Goal: Navigation & Orientation: Find specific page/section

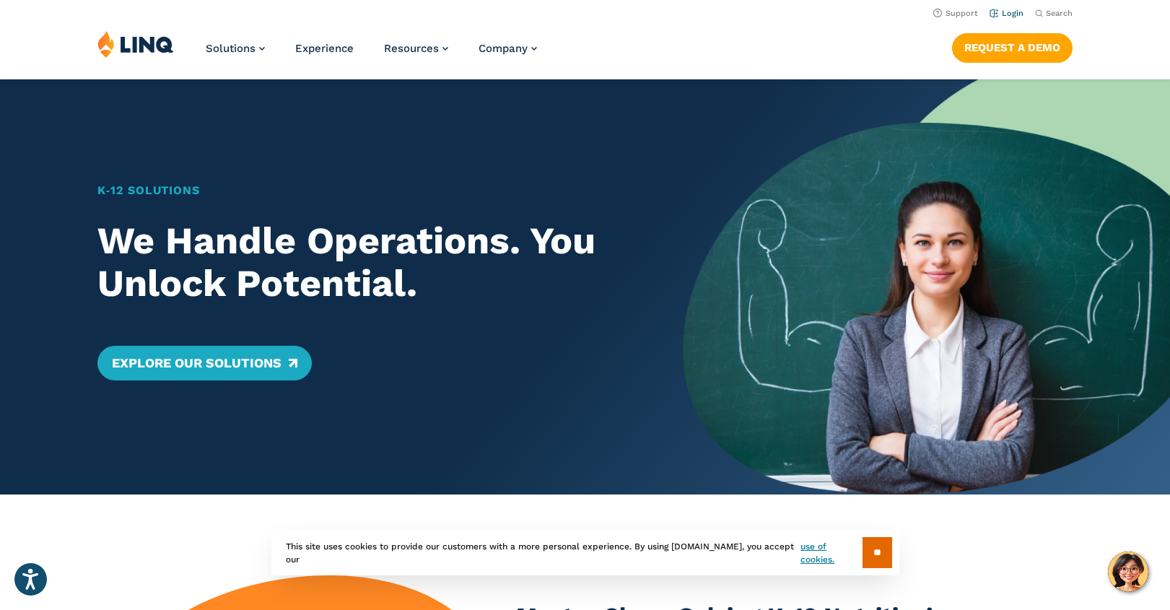
click at [1012, 15] on link "Login" at bounding box center [1007, 13] width 34 height 9
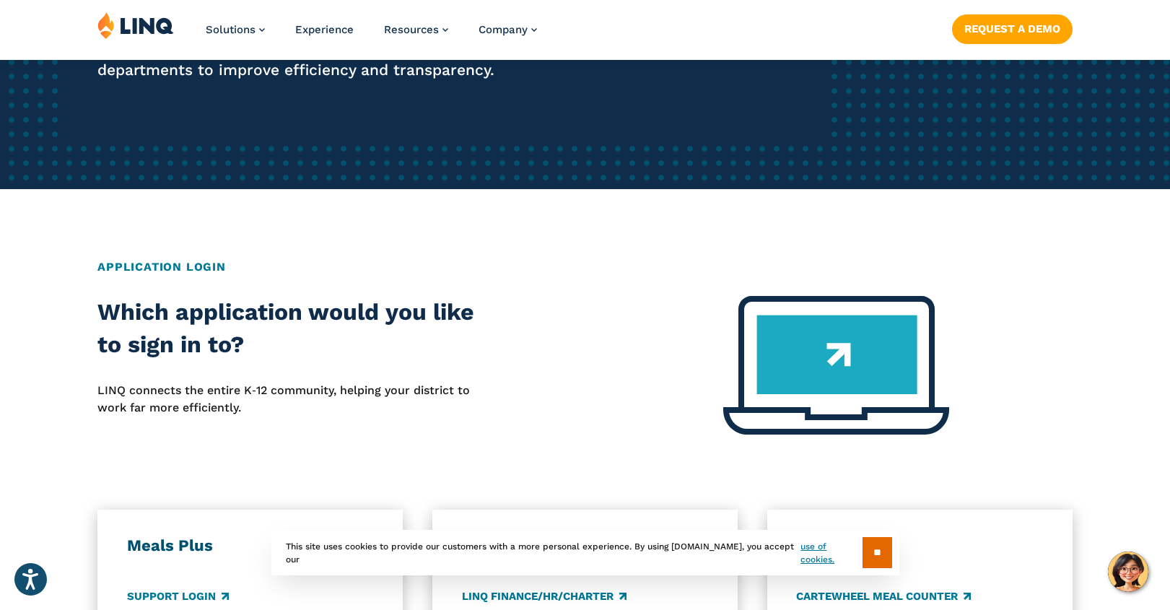
scroll to position [433, 0]
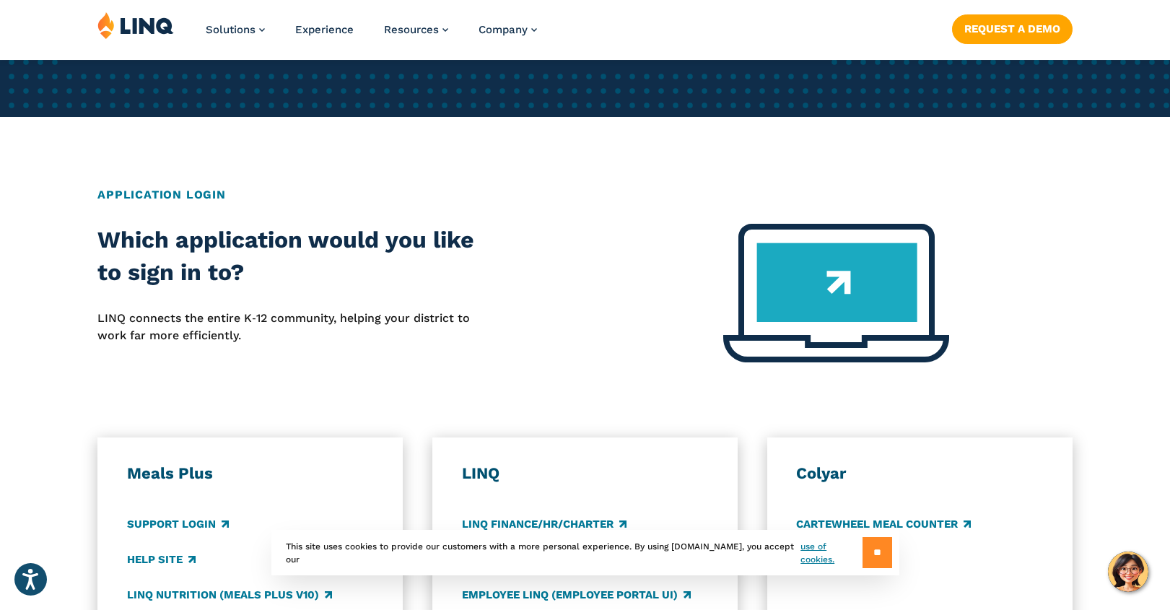
click at [872, 540] on input "**" at bounding box center [878, 552] width 30 height 31
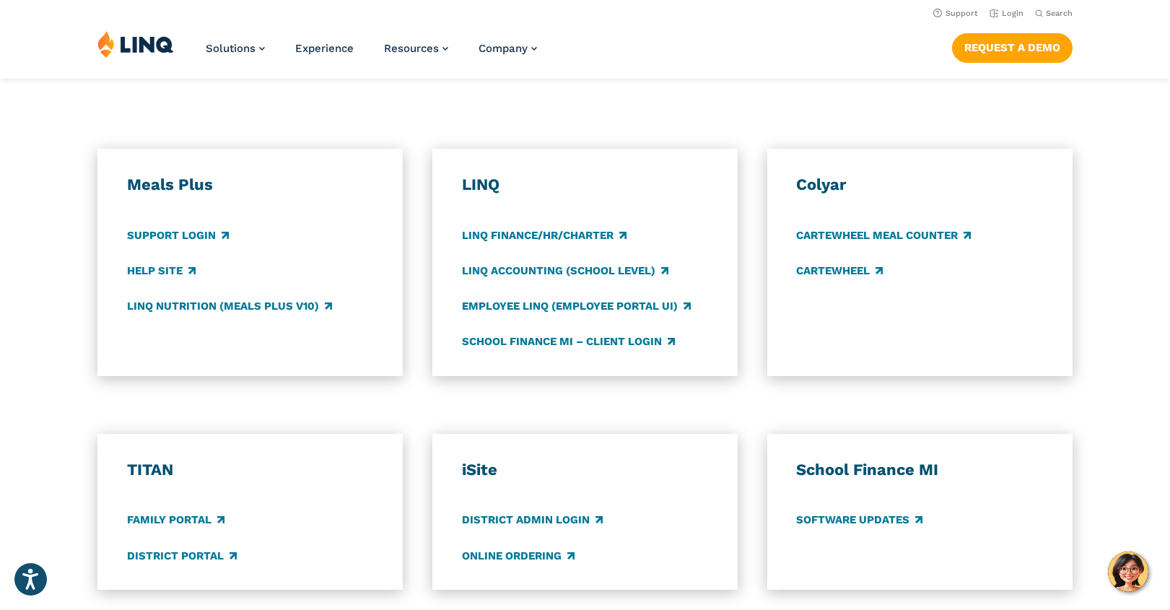
scroll to position [289, 0]
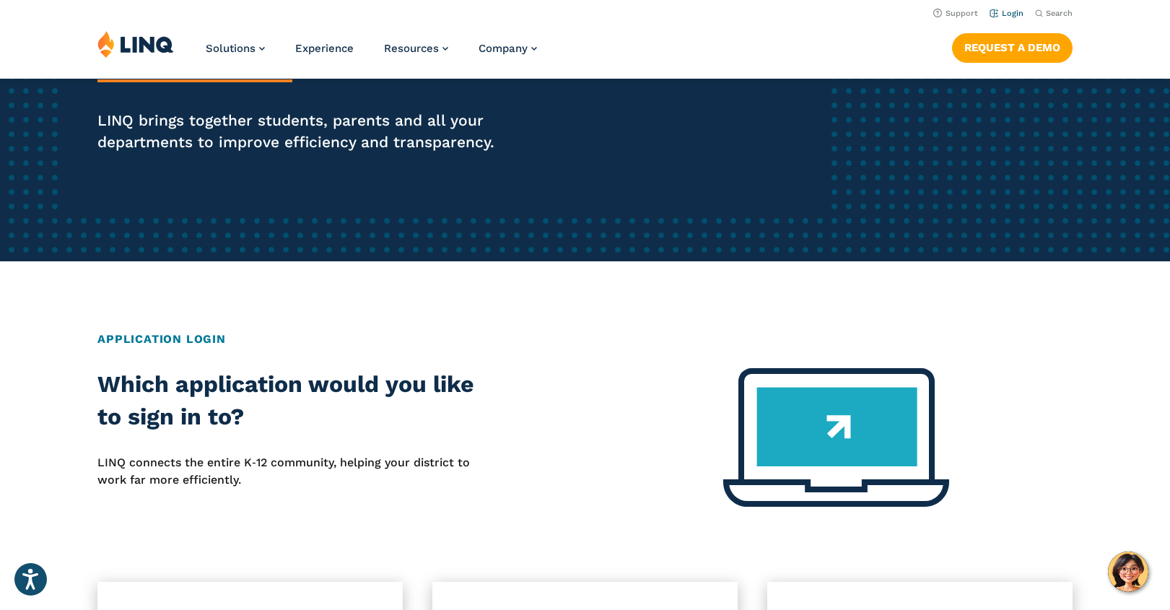
click at [1009, 10] on link "Login" at bounding box center [1007, 13] width 34 height 9
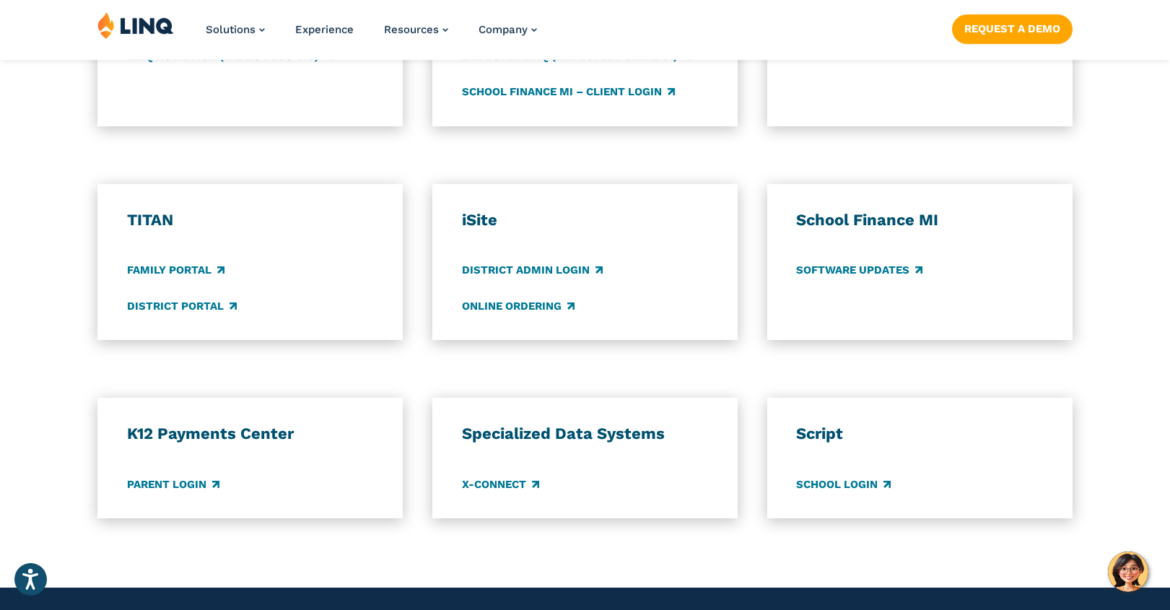
scroll to position [1116, 0]
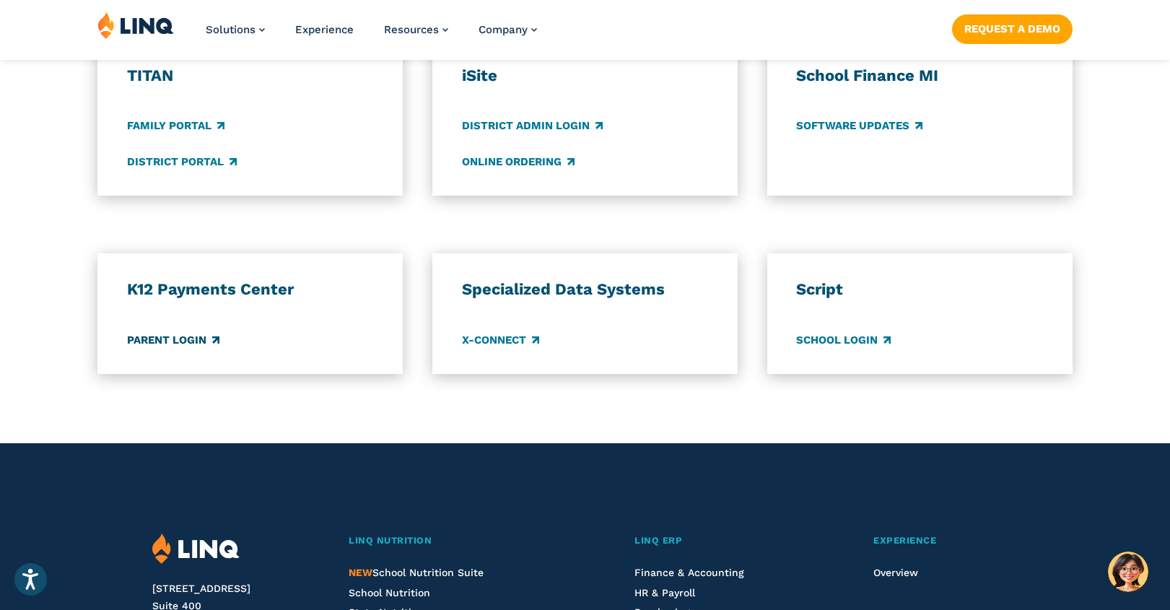
click at [150, 342] on link "Parent Login" at bounding box center [173, 340] width 92 height 16
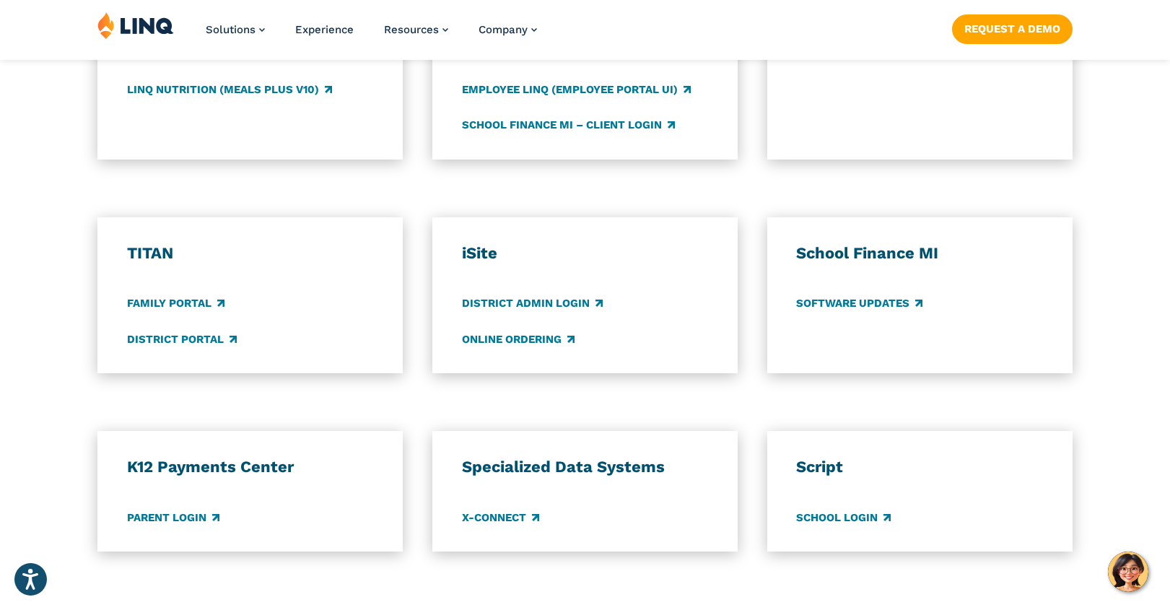
scroll to position [1083, 0]
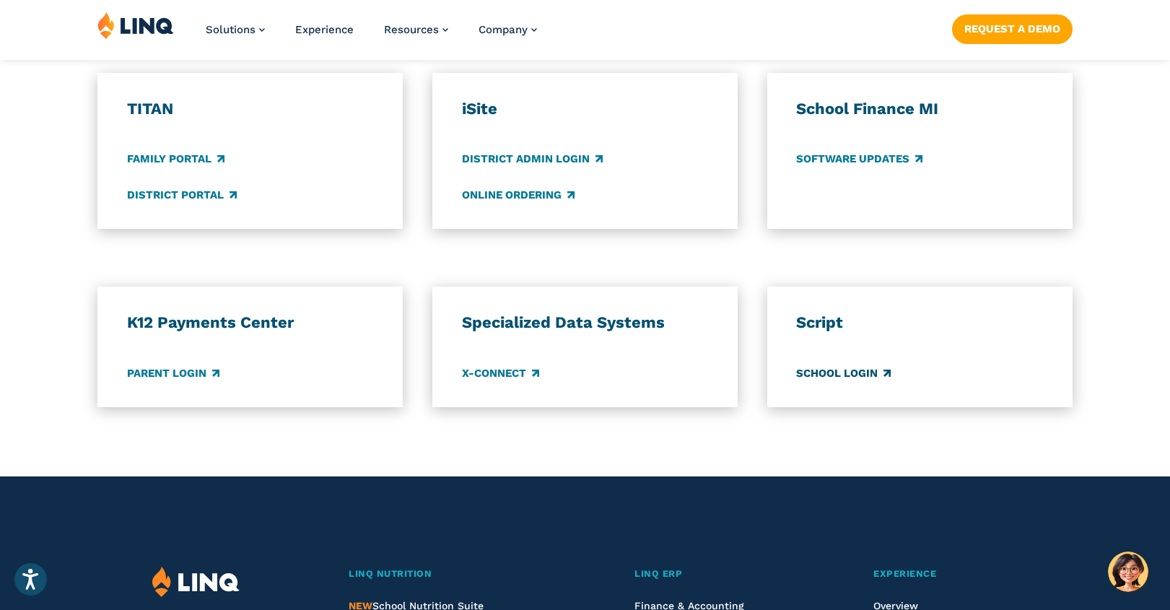
click at [838, 375] on link "School Login" at bounding box center [843, 373] width 95 height 16
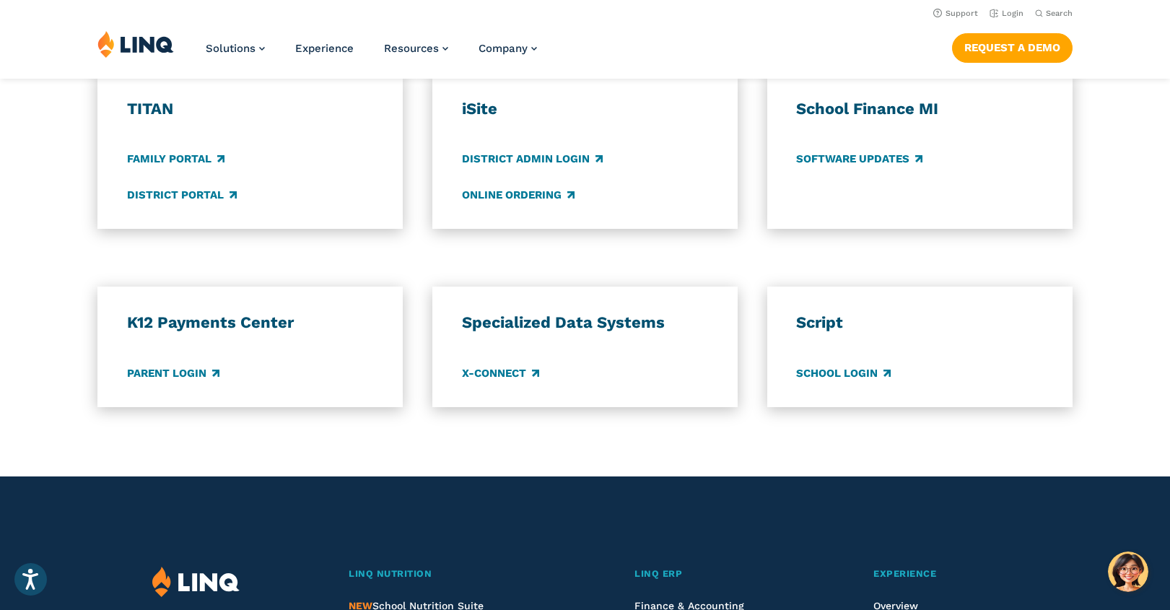
scroll to position [650, 0]
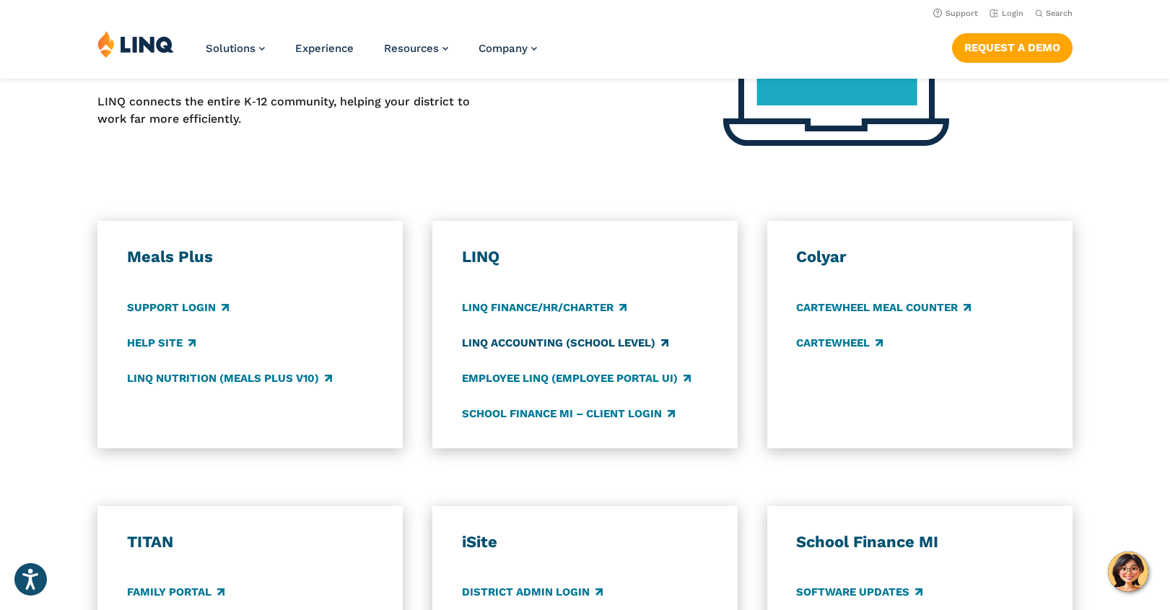
click at [537, 349] on link "LINQ Accounting (school level)" at bounding box center [565, 343] width 207 height 16
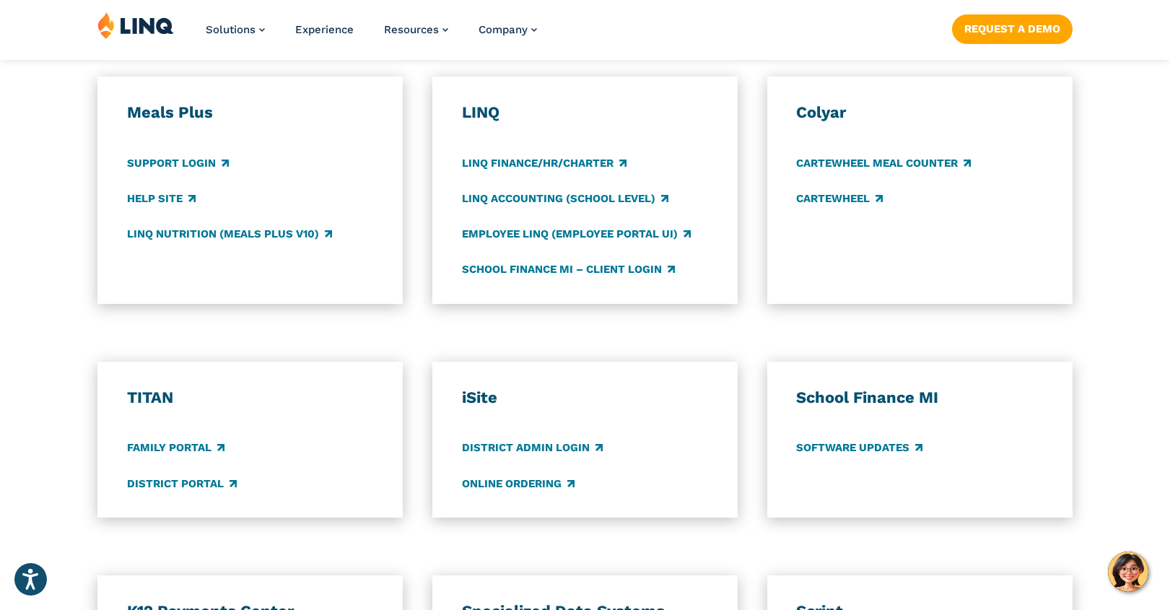
scroll to position [939, 0]
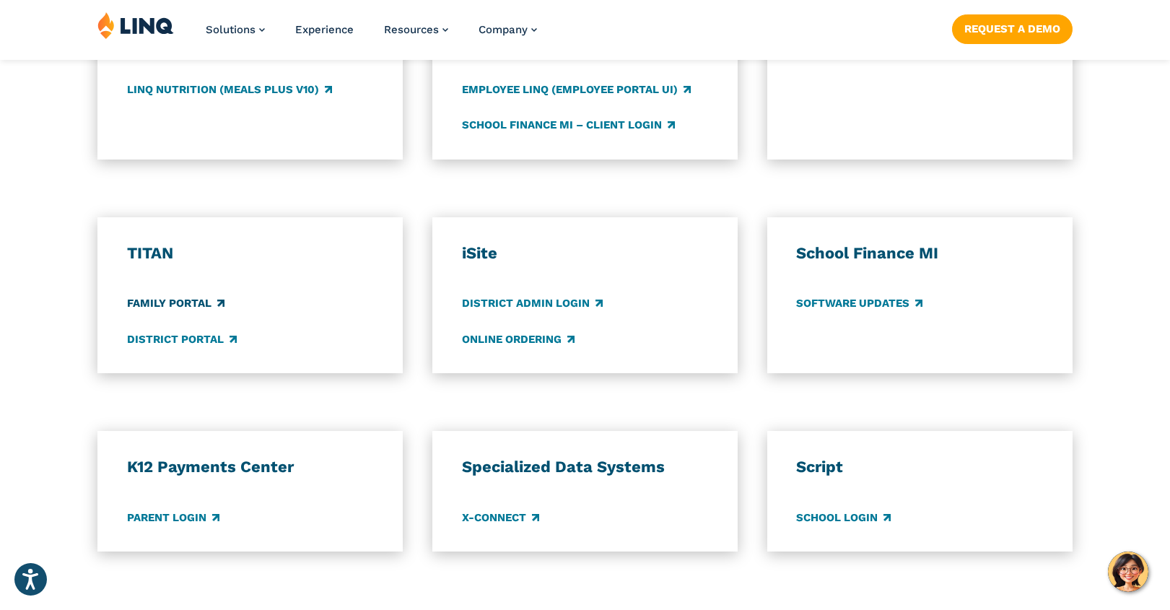
click at [174, 305] on link "Family Portal" at bounding box center [175, 304] width 97 height 16
